Goal: Navigation & Orientation: Understand site structure

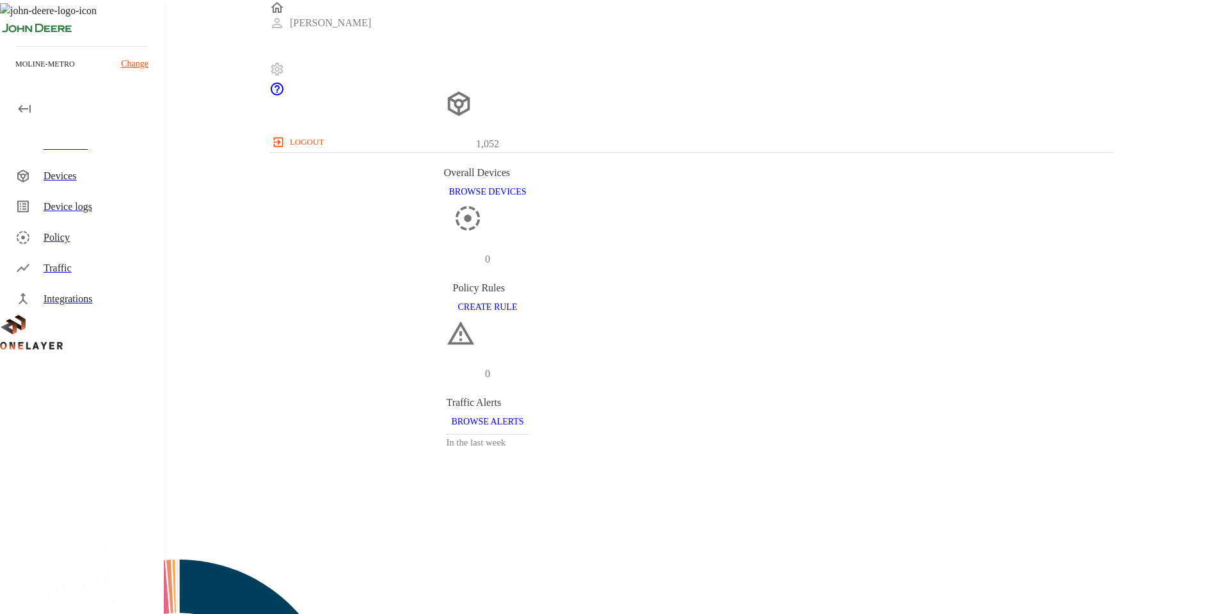
click at [77, 170] on div "Devices" at bounding box center [99, 175] width 110 height 15
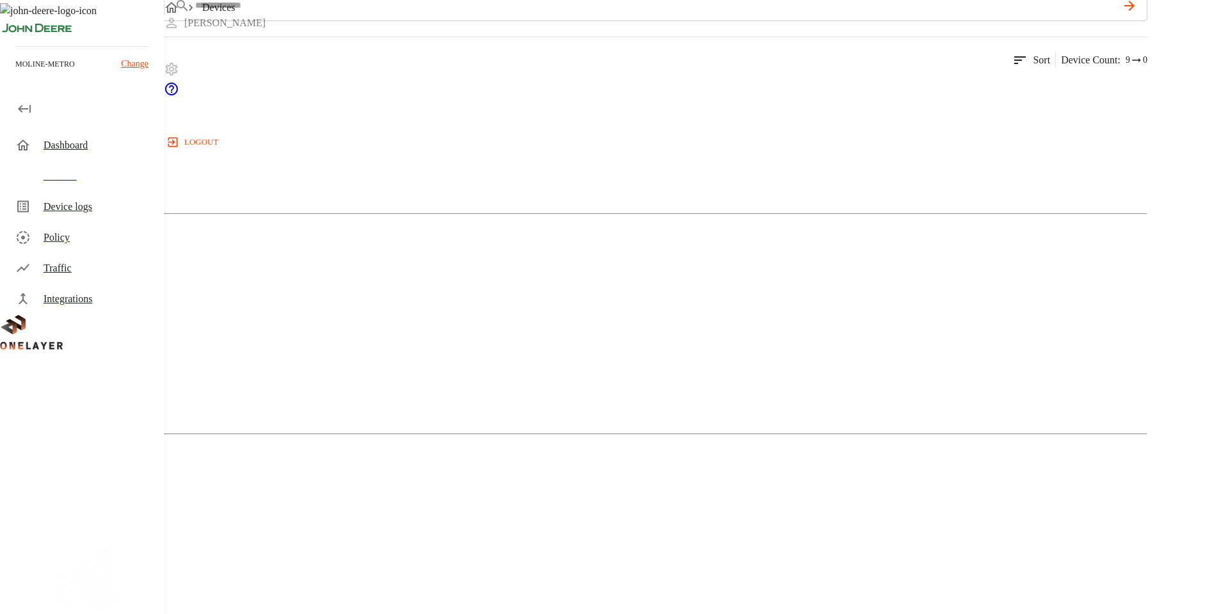
scroll to position [148, 0]
click at [61, 213] on div "Device logs" at bounding box center [99, 206] width 110 height 15
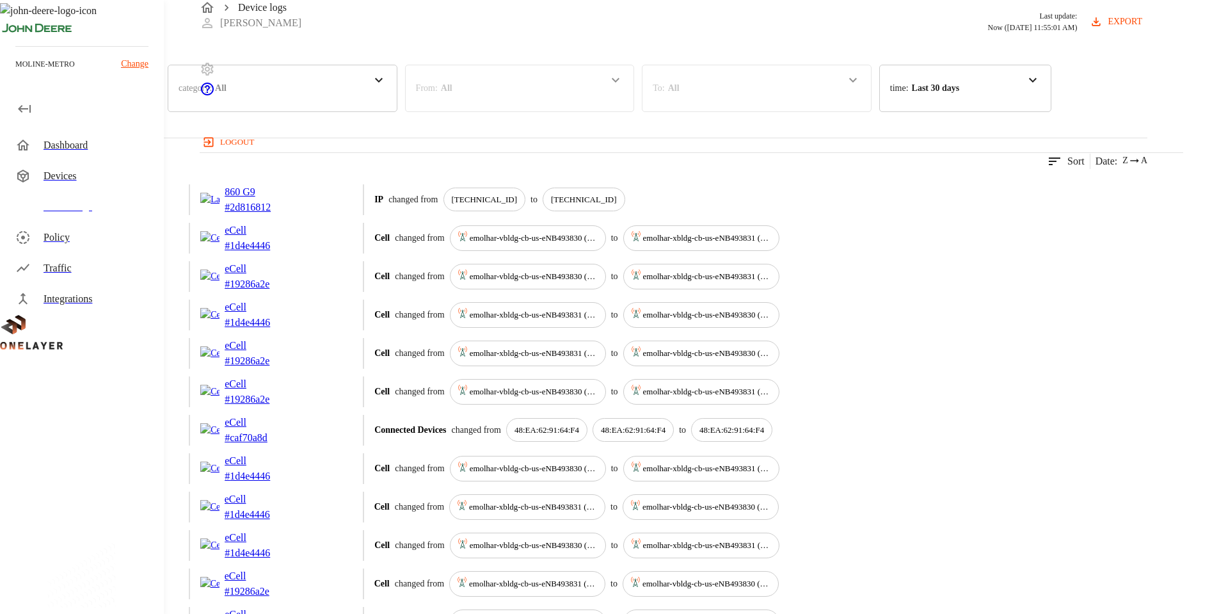
click at [68, 244] on div "Policy" at bounding box center [99, 237] width 110 height 15
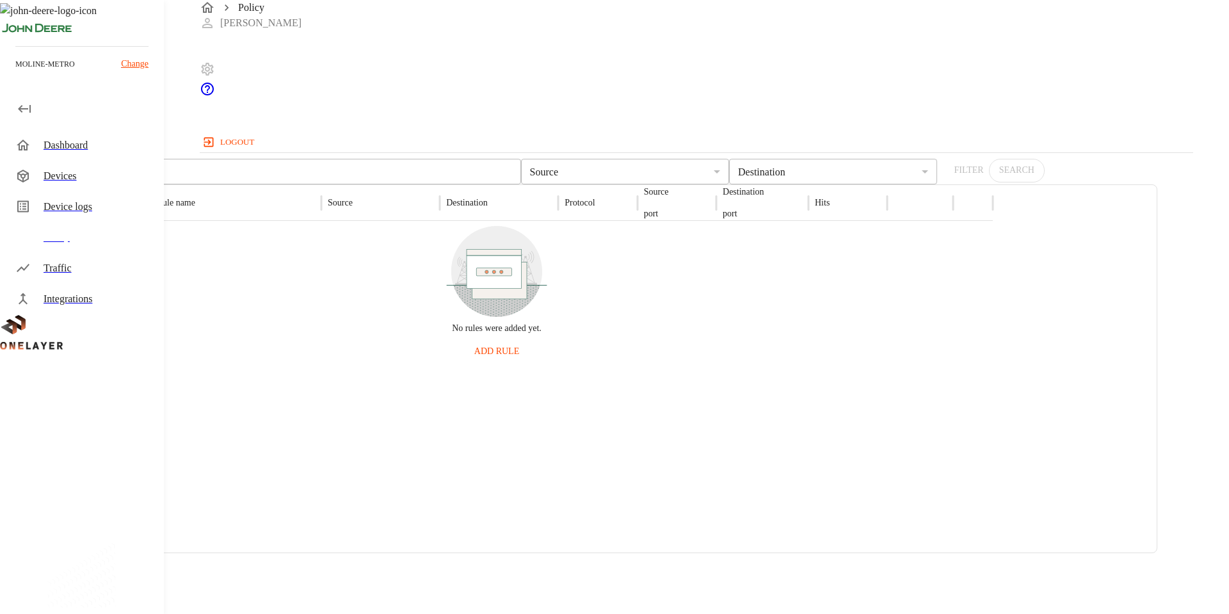
click at [56, 264] on div "Traffic" at bounding box center [99, 267] width 110 height 15
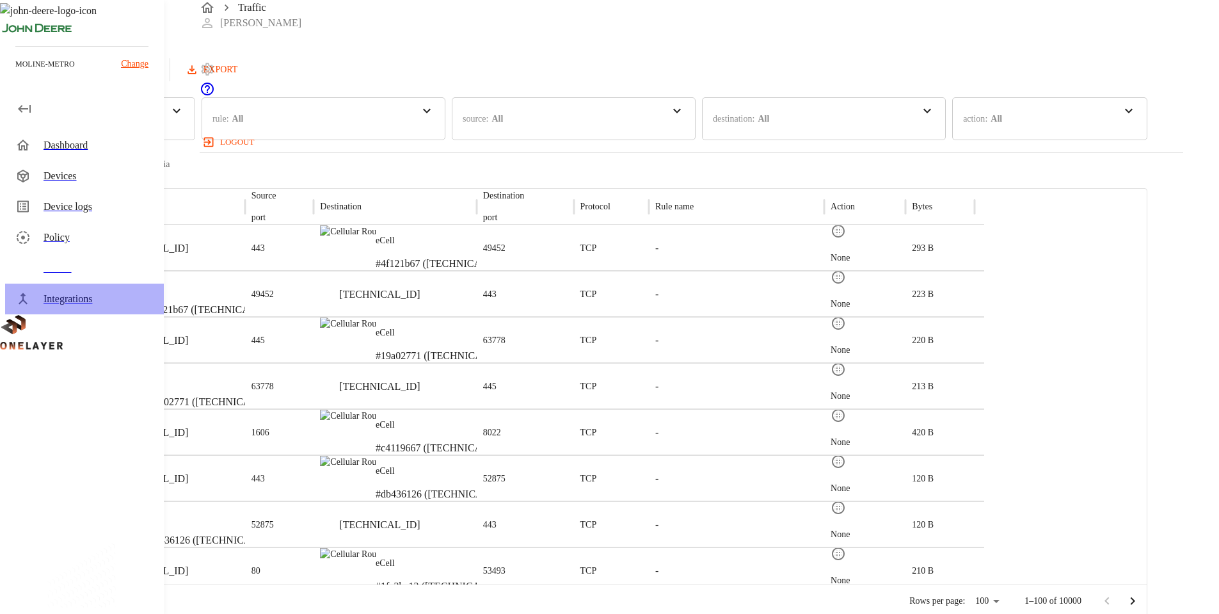
click at [70, 295] on div "Integrations" at bounding box center [99, 298] width 110 height 15
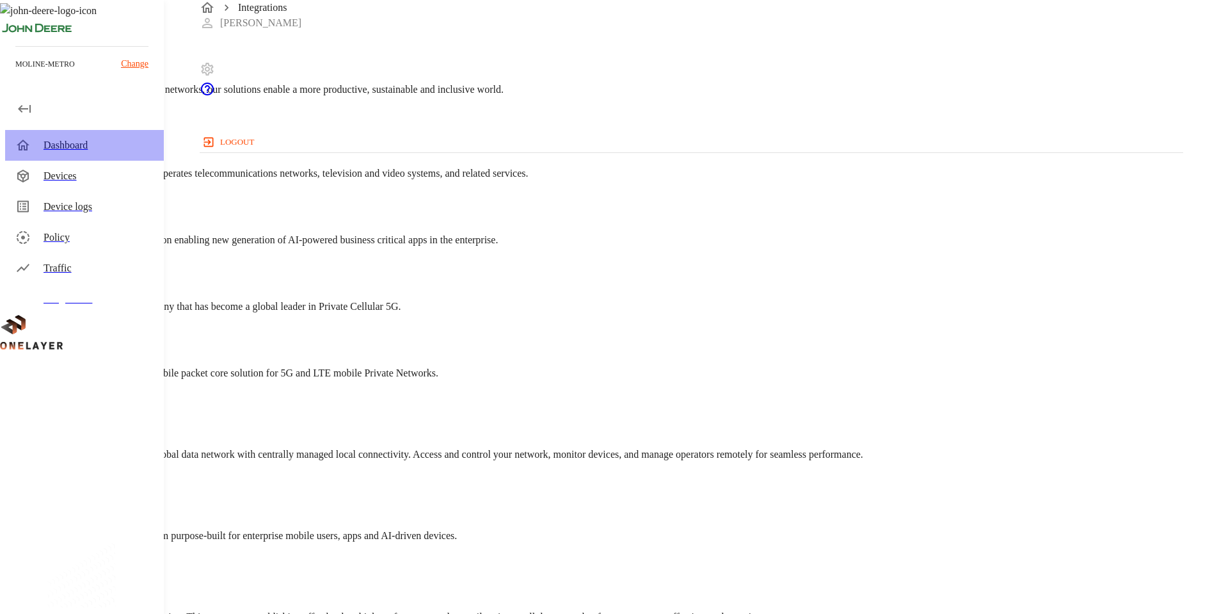
click at [90, 147] on div "Dashboard" at bounding box center [99, 145] width 110 height 15
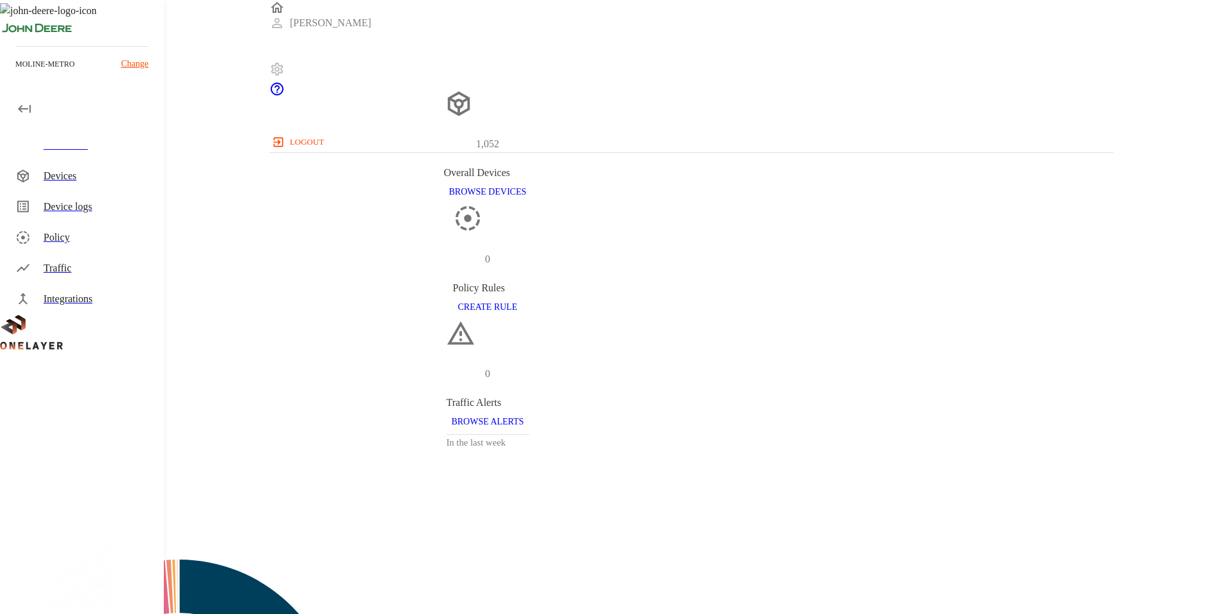
click at [65, 269] on div "Traffic" at bounding box center [99, 267] width 110 height 15
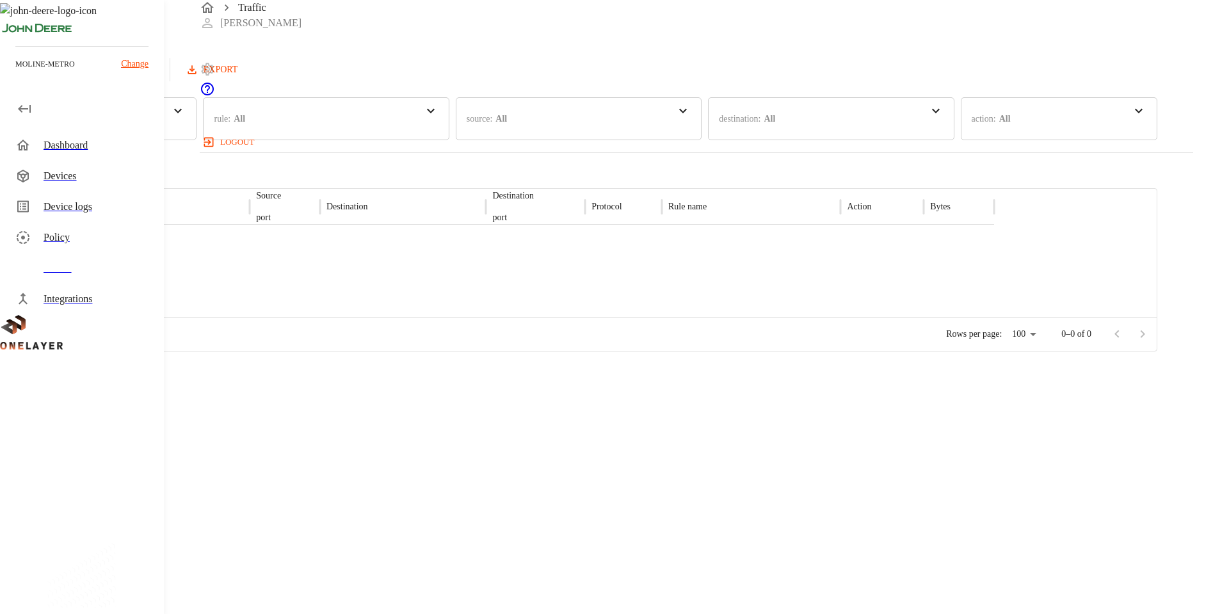
click at [65, 298] on div "Integrations" at bounding box center [99, 298] width 110 height 15
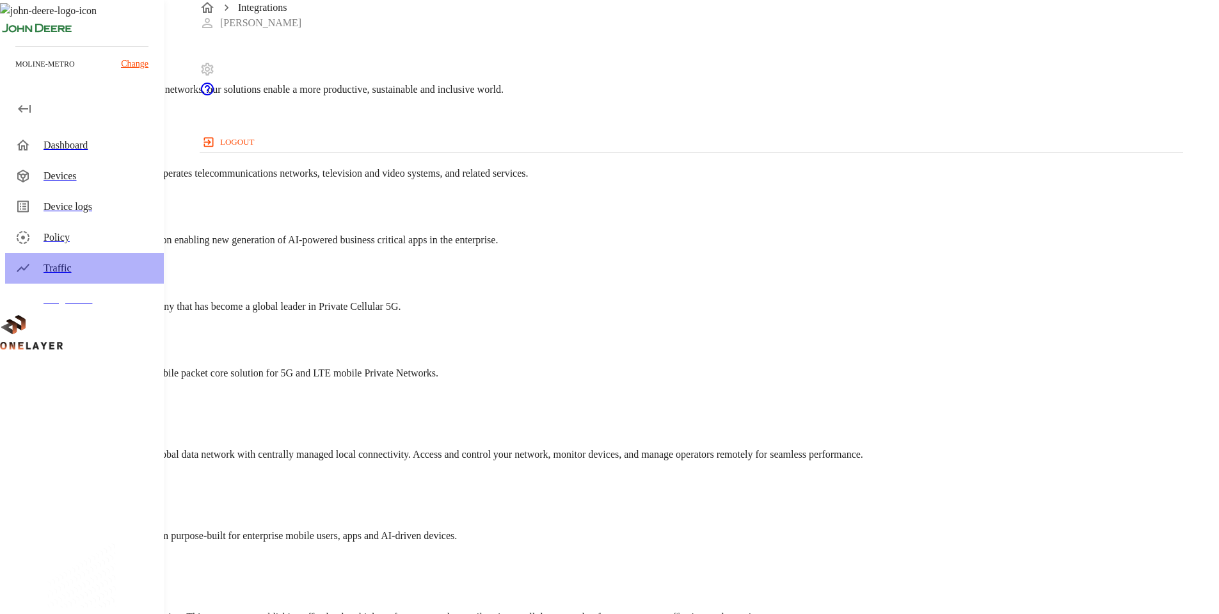
click at [70, 268] on div "Traffic" at bounding box center [99, 267] width 110 height 15
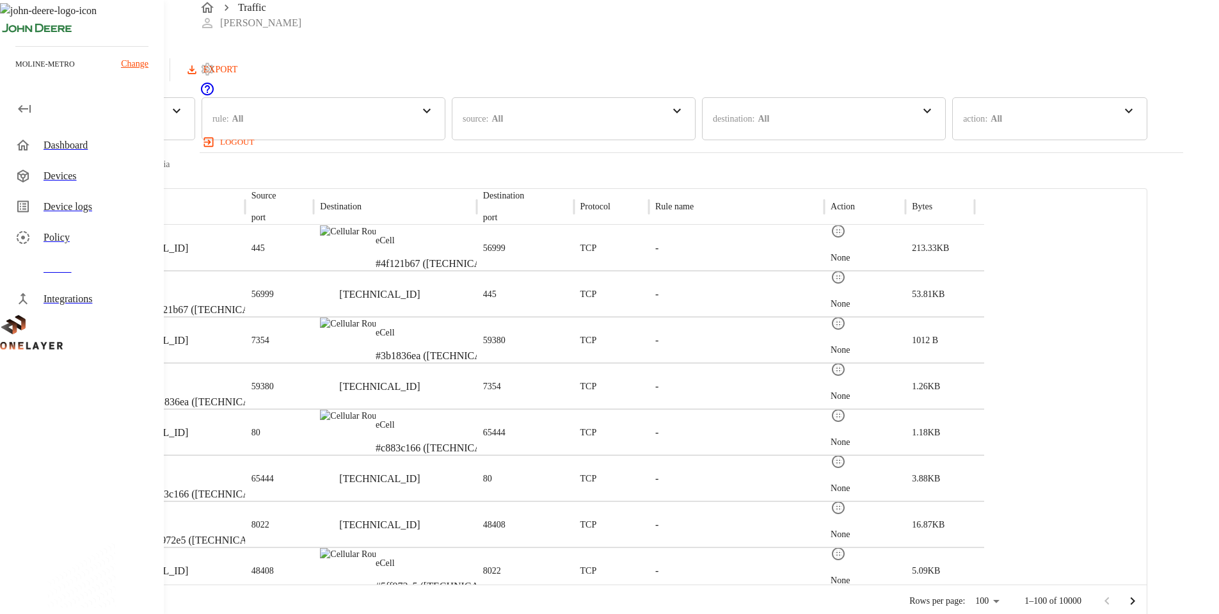
click at [82, 237] on div "Policy" at bounding box center [99, 237] width 110 height 15
